Goal: Task Accomplishment & Management: Complete application form

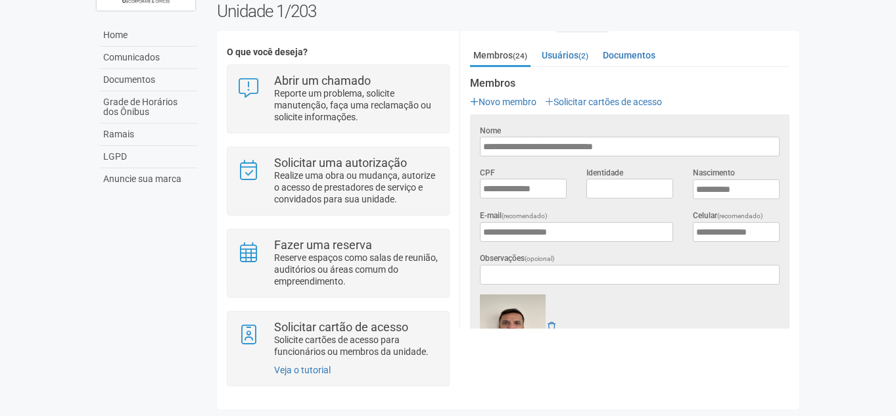
scroll to position [78, 0]
click at [836, 323] on body "Aguarde... O2 Corporate & Offices [PERSON_NAME] [PERSON_NAME] [PERSON_NAME] [PE…" at bounding box center [448, 133] width 896 height 416
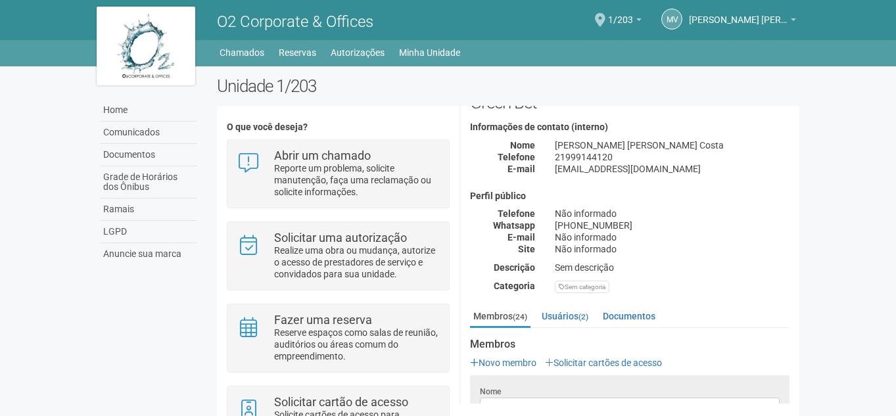
scroll to position [66, 0]
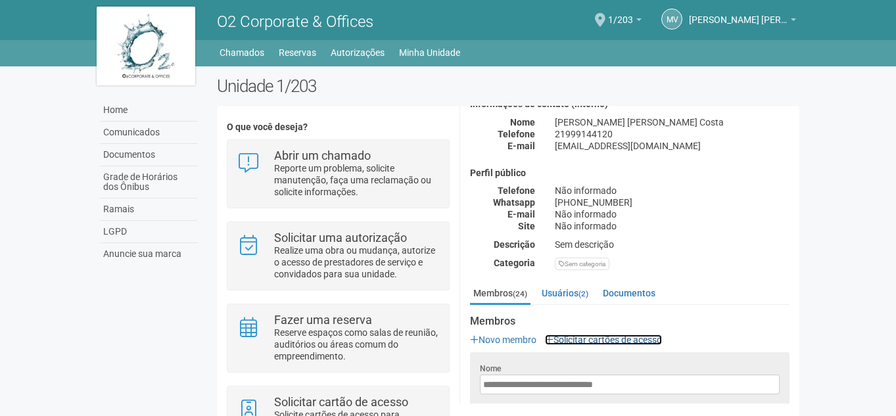
click at [589, 337] on link "Solicitar cartões de acesso" at bounding box center [603, 340] width 117 height 11
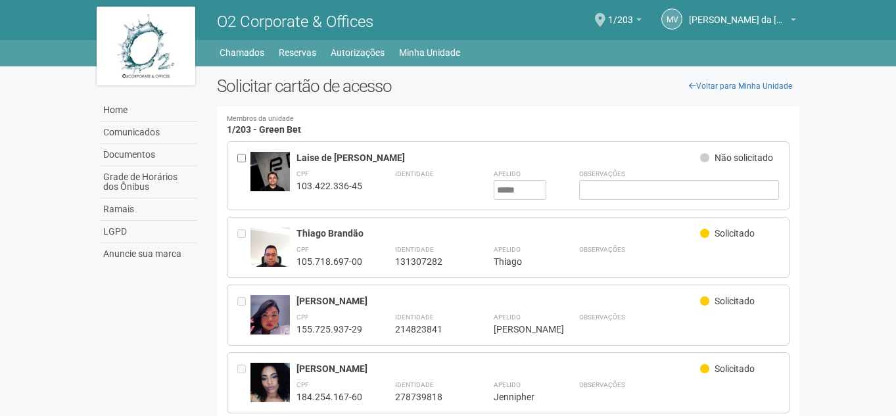
click at [275, 170] on div at bounding box center [269, 171] width 39 height 39
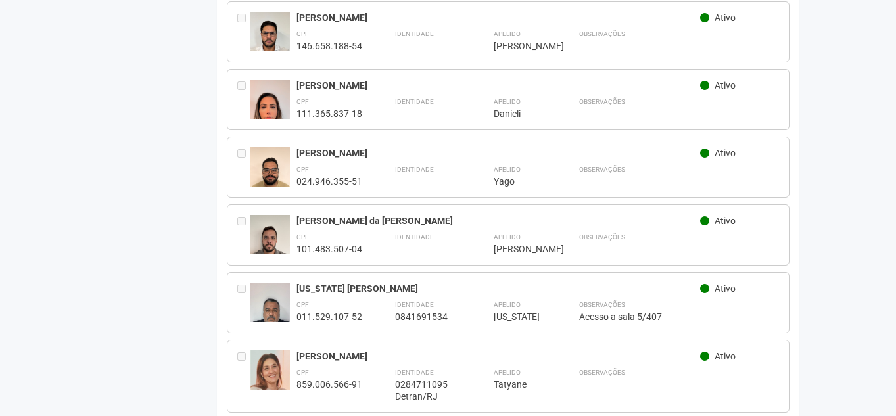
scroll to position [1429, 0]
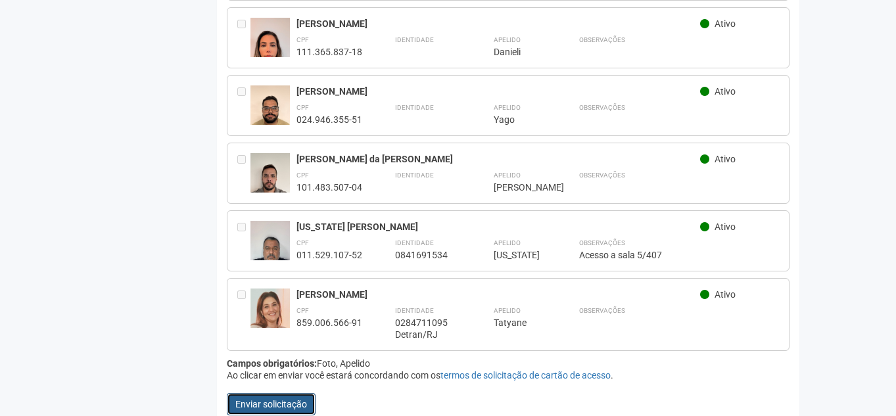
click at [275, 393] on button "Enviar solicitação" at bounding box center [271, 404] width 89 height 22
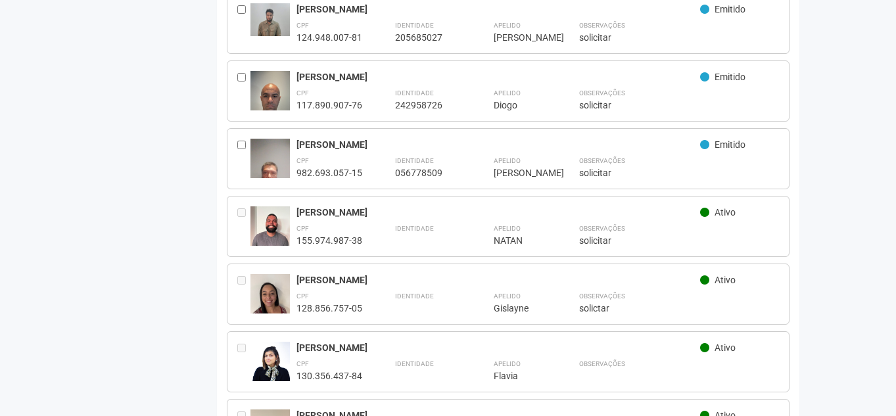
scroll to position [657, 0]
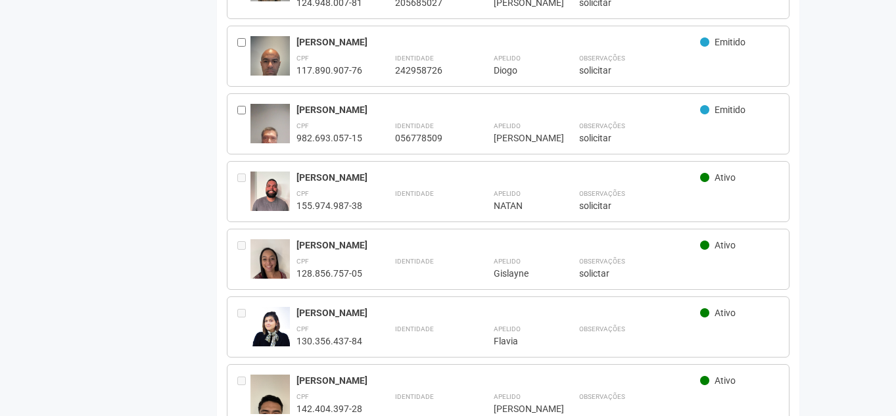
click at [546, 187] on div "CPF 155.974.987-38 Identidade Apelido ***** NATAN Observações ********* solicit…" at bounding box center [538, 199] width 483 height 25
click at [612, 206] on div "NATAN LUCAS TRIGUEIRO Ativo CPF 155.974.987-38 Identidade Apelido ***** NATAN O…" at bounding box center [508, 191] width 563 height 61
click at [604, 200] on div "solicitar" at bounding box center [679, 206] width 201 height 12
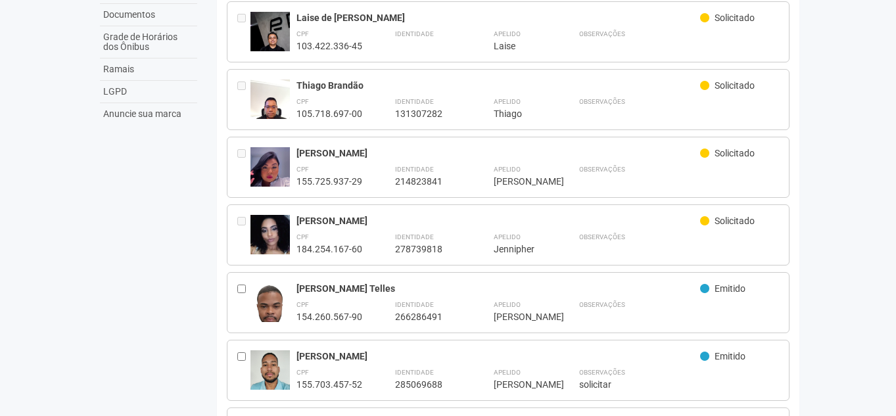
scroll to position [0, 0]
